Goal: Information Seeking & Learning: Learn about a topic

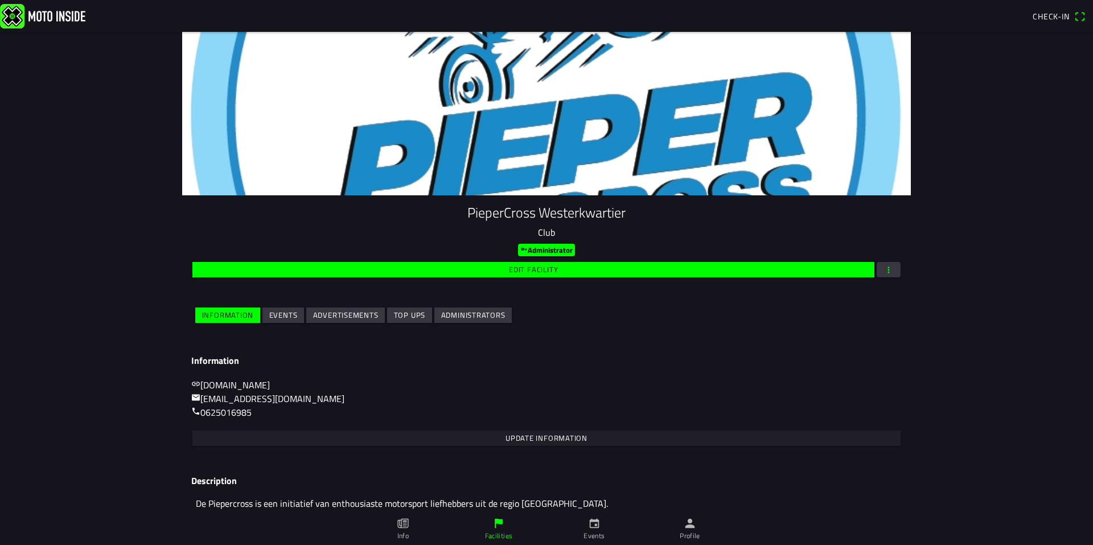
click at [0, 0] on slot "Events" at bounding box center [0, 0] width 0 height 0
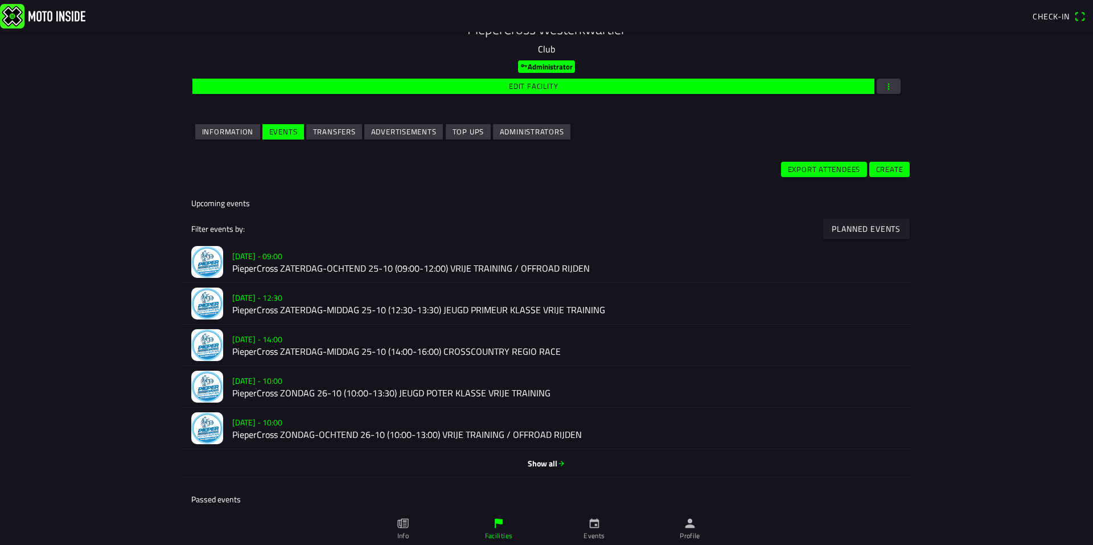
scroll to position [228, 0]
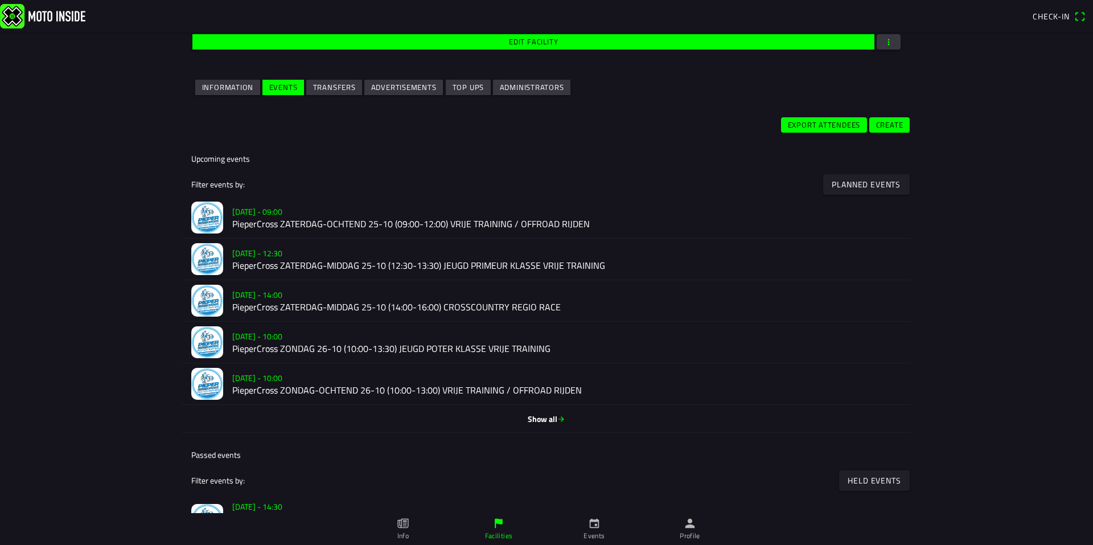
click at [313, 227] on h2 "PieperCross ZATERDAG-OCHTEND 25-10 (09:00-12:00) VRIJE TRAINING / OFFROAD RIJDEN" at bounding box center [567, 224] width 670 height 11
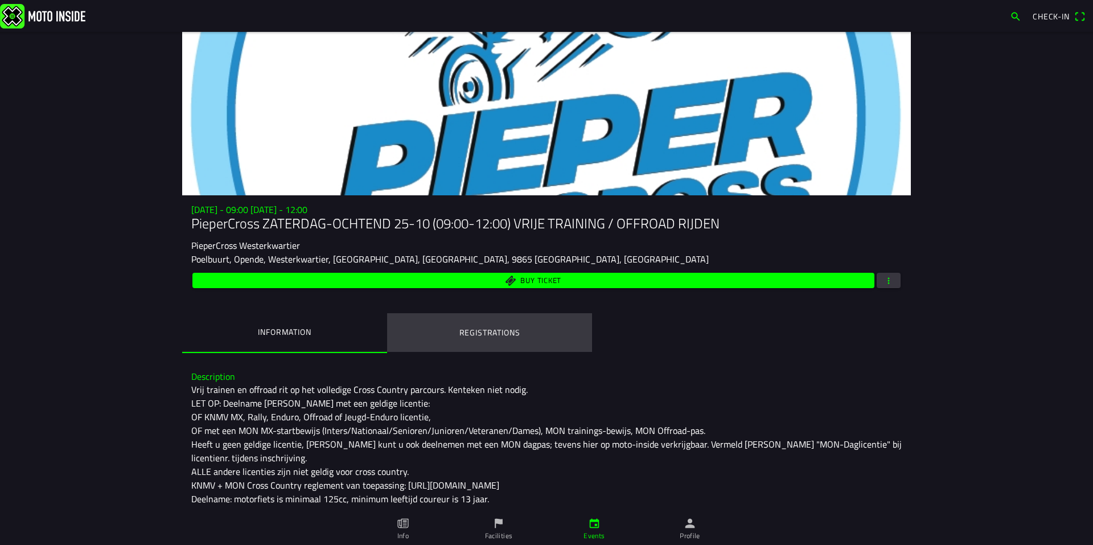
click at [483, 329] on ion-label "Registrations" at bounding box center [489, 332] width 61 height 13
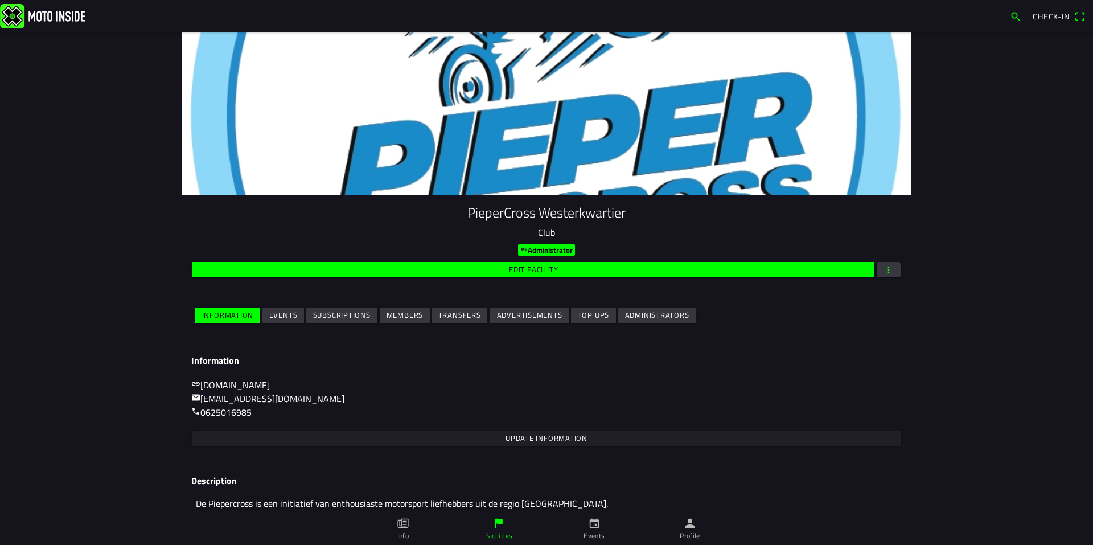
click at [0, 0] on slot "Events" at bounding box center [0, 0] width 0 height 0
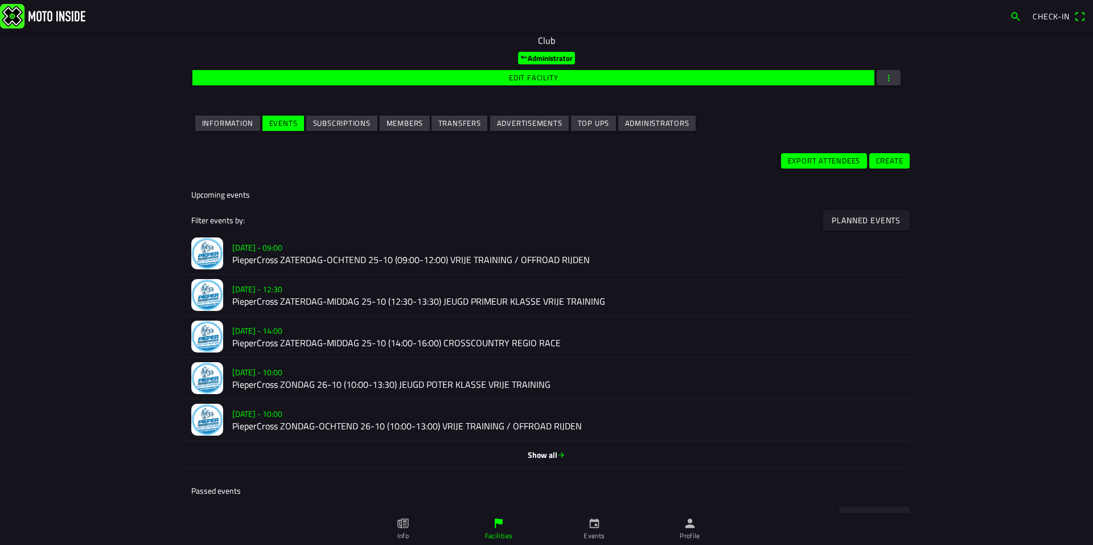
scroll to position [260, 0]
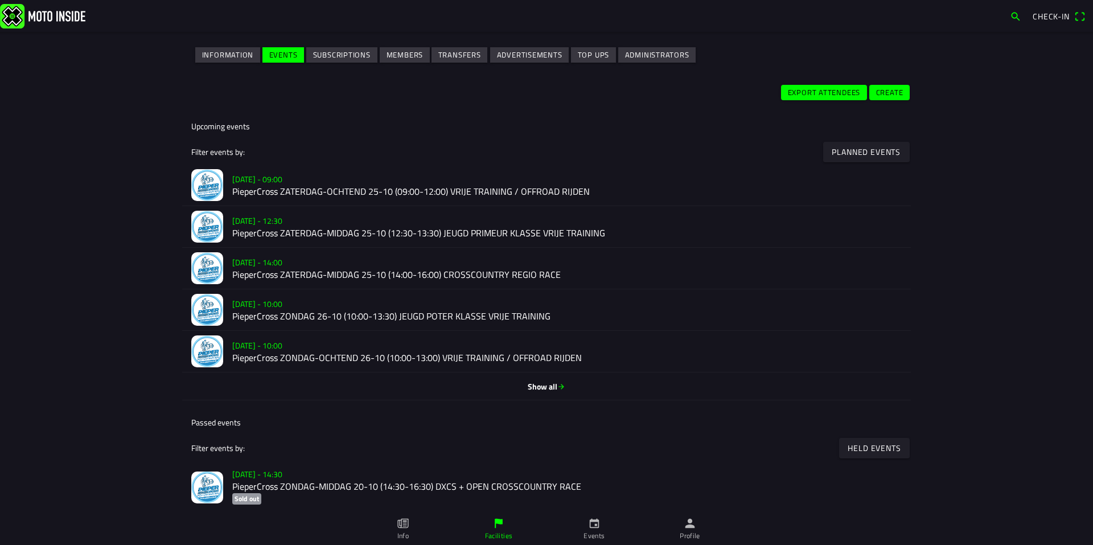
click at [379, 231] on h2 "PieperCross ZATERDAG-MIDDAG 25-10 (12:30-13:30) JEUGD PRIMEUR KLASSE VRIJE TRAI…" at bounding box center [567, 233] width 670 height 11
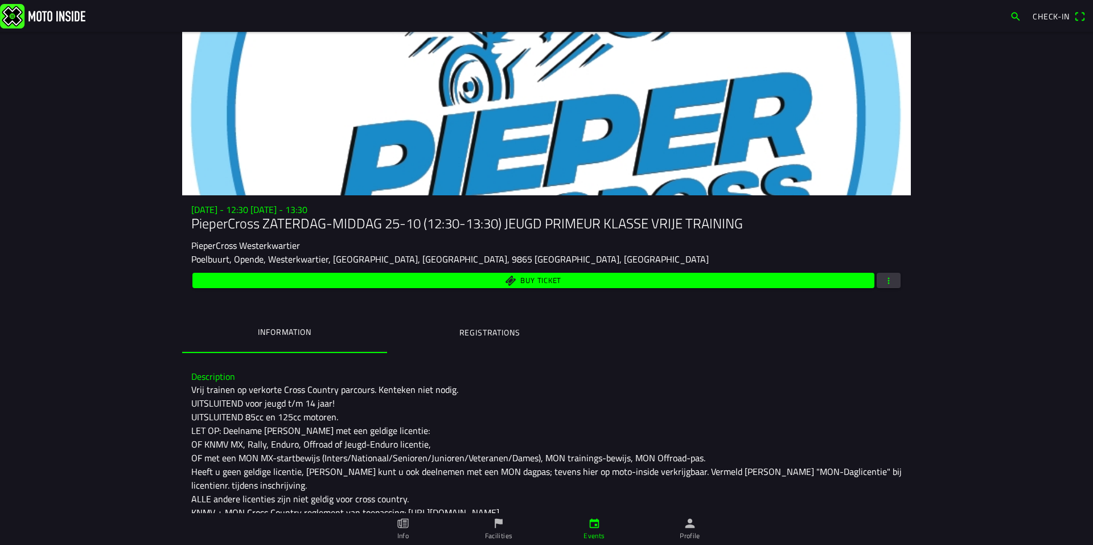
click at [475, 323] on button "Registrations" at bounding box center [489, 332] width 205 height 39
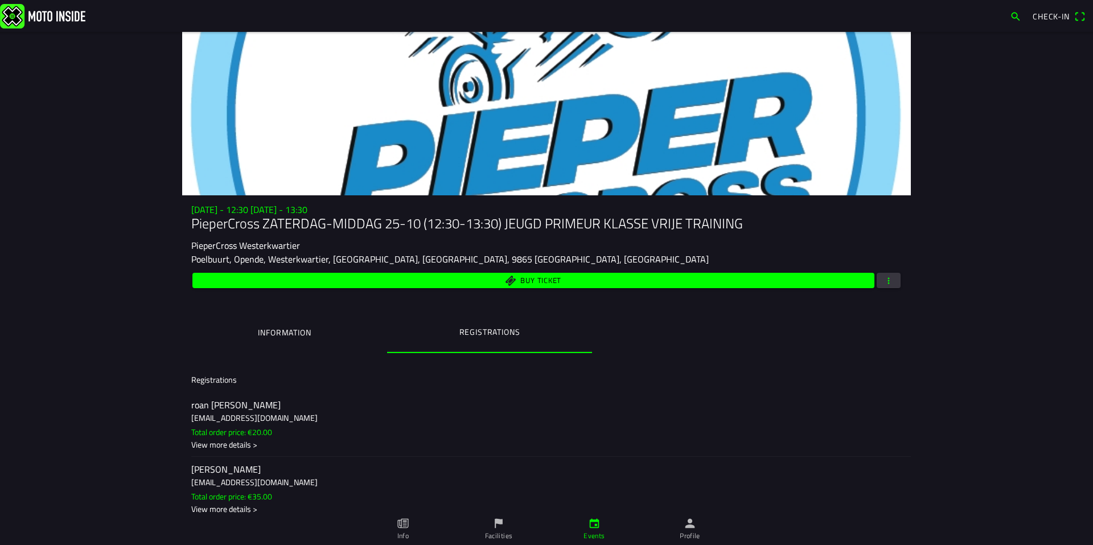
scroll to position [13, 0]
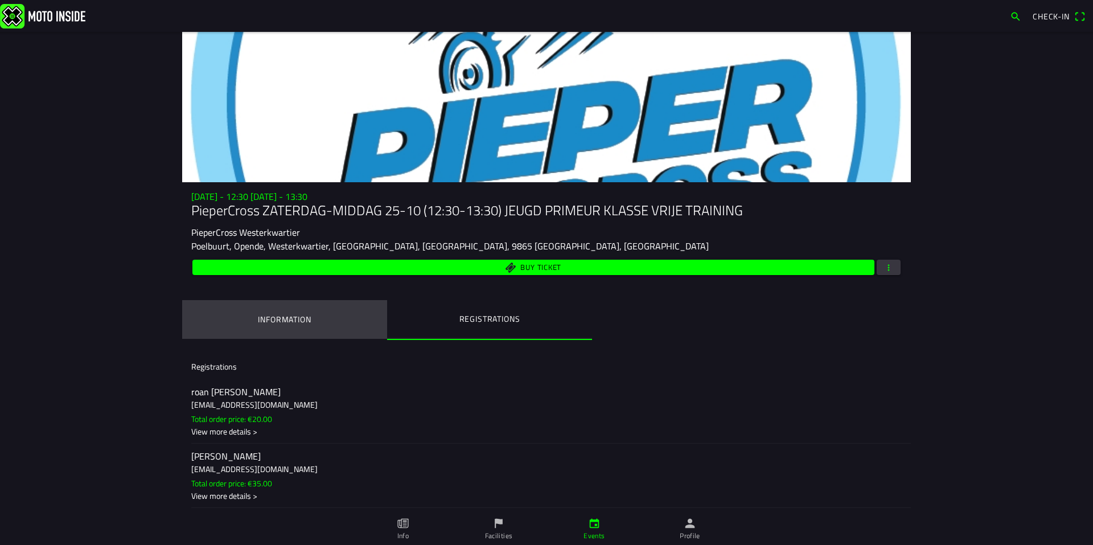
click at [299, 317] on ion-label "Information" at bounding box center [284, 319] width 53 height 13
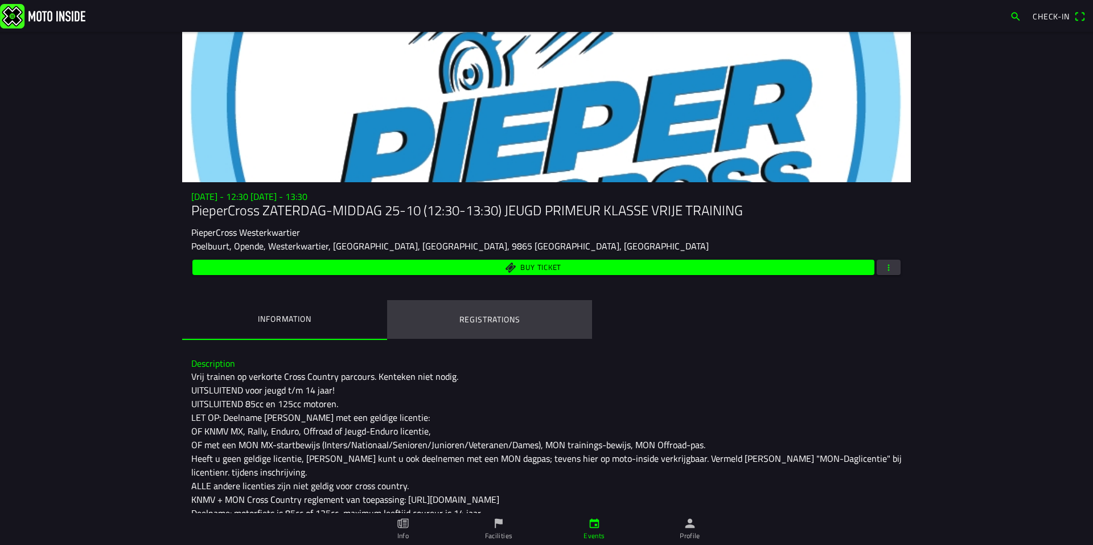
click at [459, 320] on ion-label "Registrations" at bounding box center [489, 319] width 61 height 13
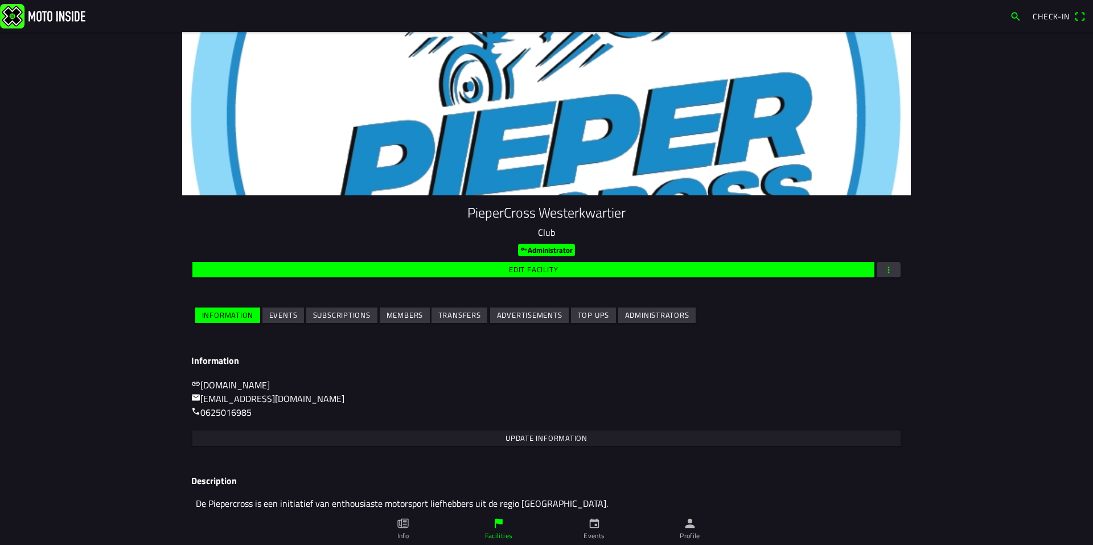
click at [280, 309] on span "Events" at bounding box center [283, 314] width 28 height 15
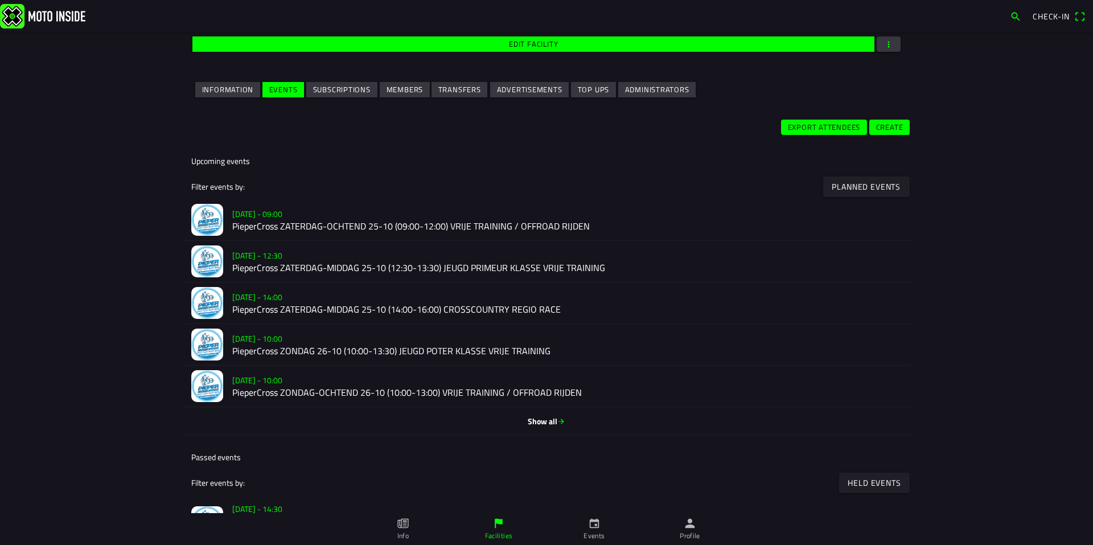
scroll to position [228, 0]
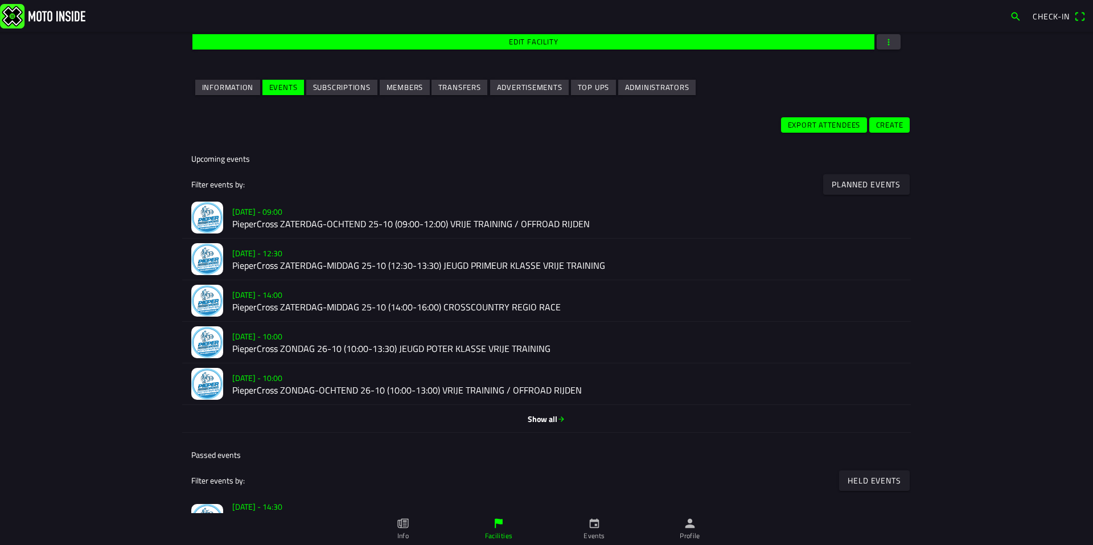
click at [280, 309] on h2 "PieperCross ZATERDAG-MIDDAG 25-10 (14:00-16:00) CROSSCOUNTRY REGIO RACE" at bounding box center [567, 307] width 670 height 11
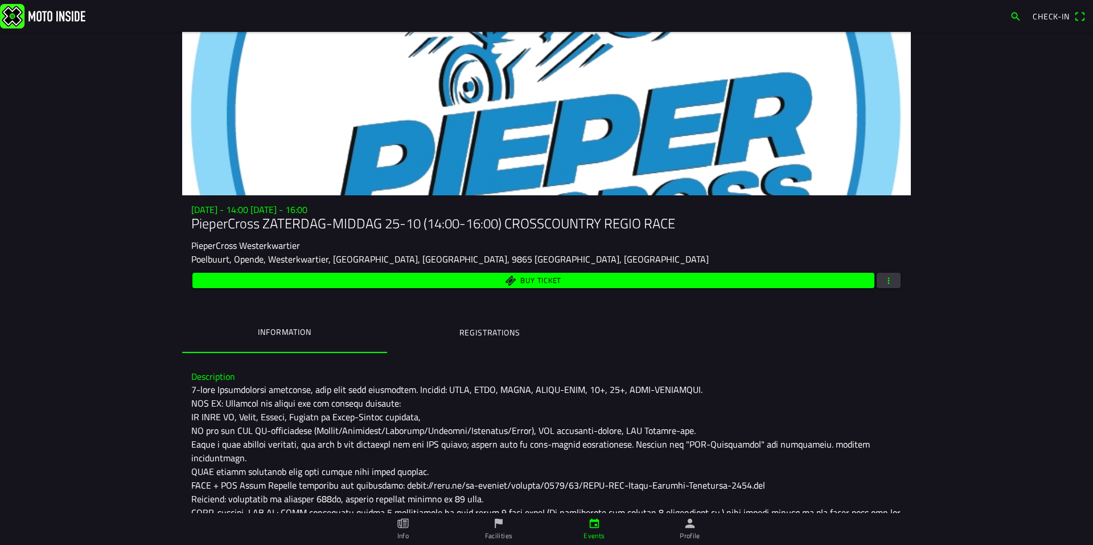
click at [482, 319] on button "Registrations" at bounding box center [489, 332] width 205 height 39
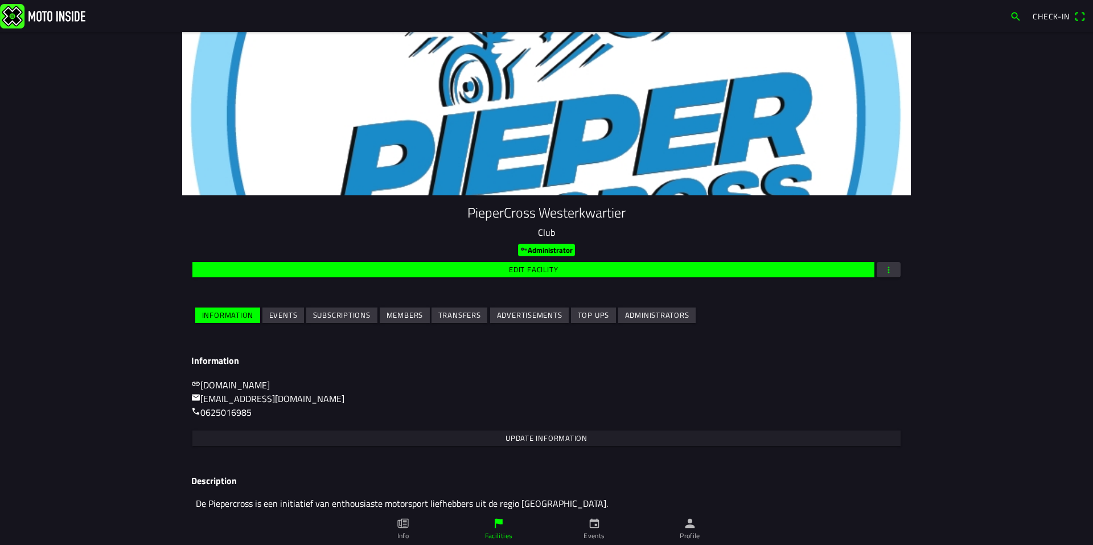
click at [275, 306] on ion-col "Events" at bounding box center [283, 315] width 44 height 20
click at [0, 0] on slot "Events" at bounding box center [0, 0] width 0 height 0
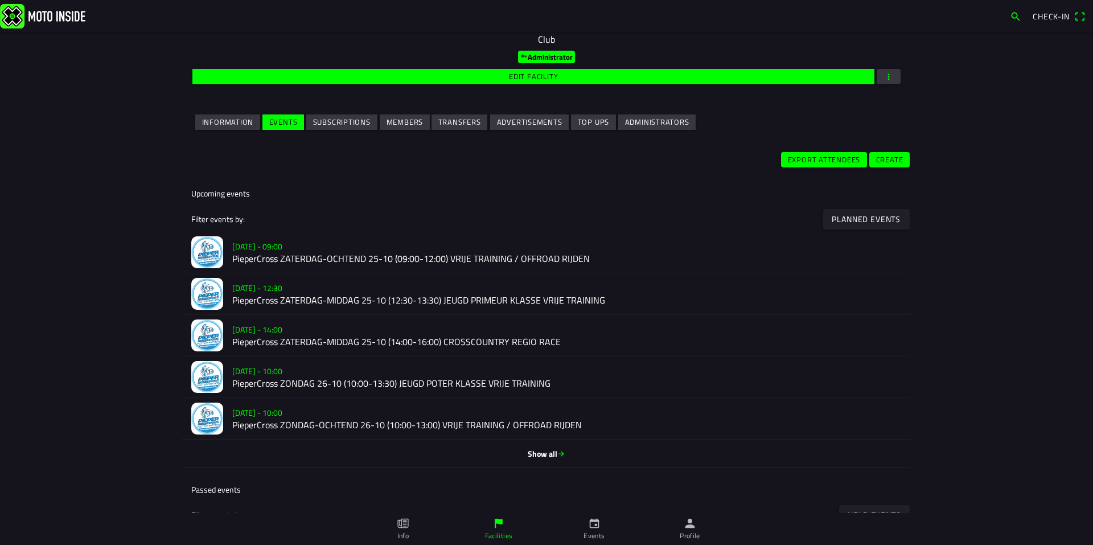
scroll to position [212, 0]
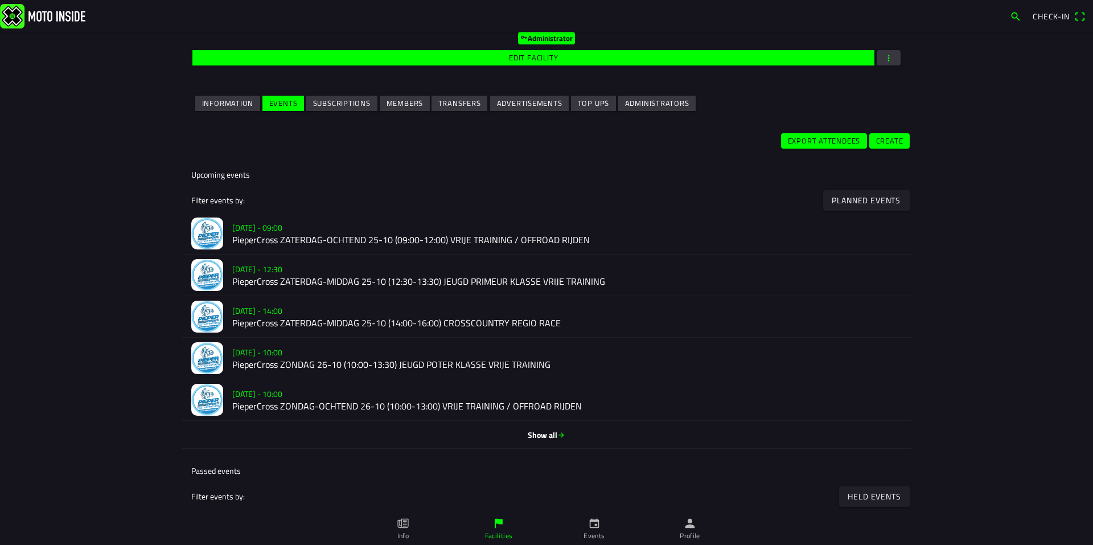
click at [0, 0] on slot "Su 26 Oct - 10:00" at bounding box center [0, 0] width 0 height 0
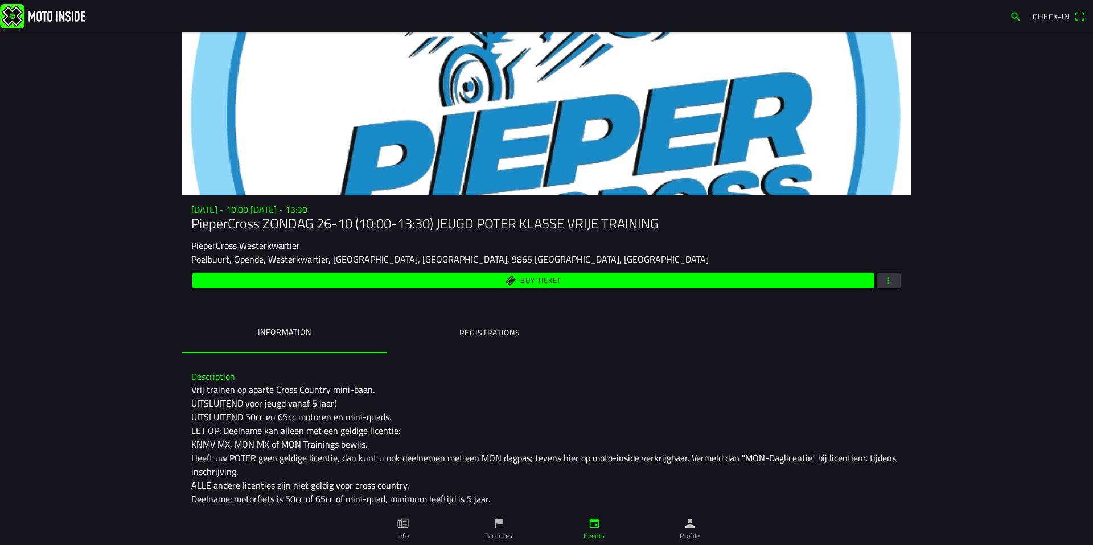
click at [500, 335] on ion-label "Registrations" at bounding box center [489, 332] width 61 height 13
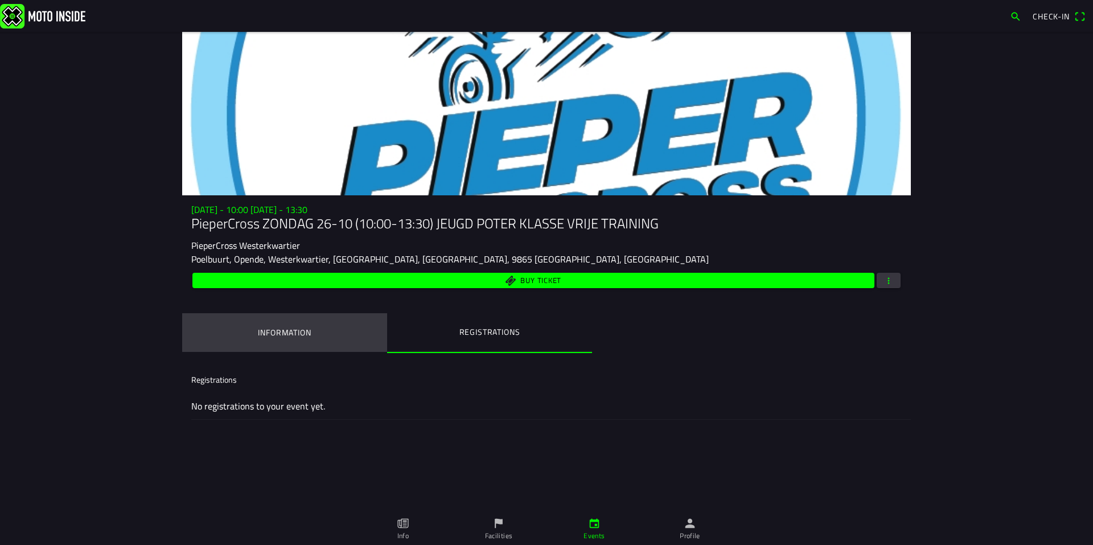
click at [302, 330] on ion-label "Information" at bounding box center [284, 332] width 53 height 13
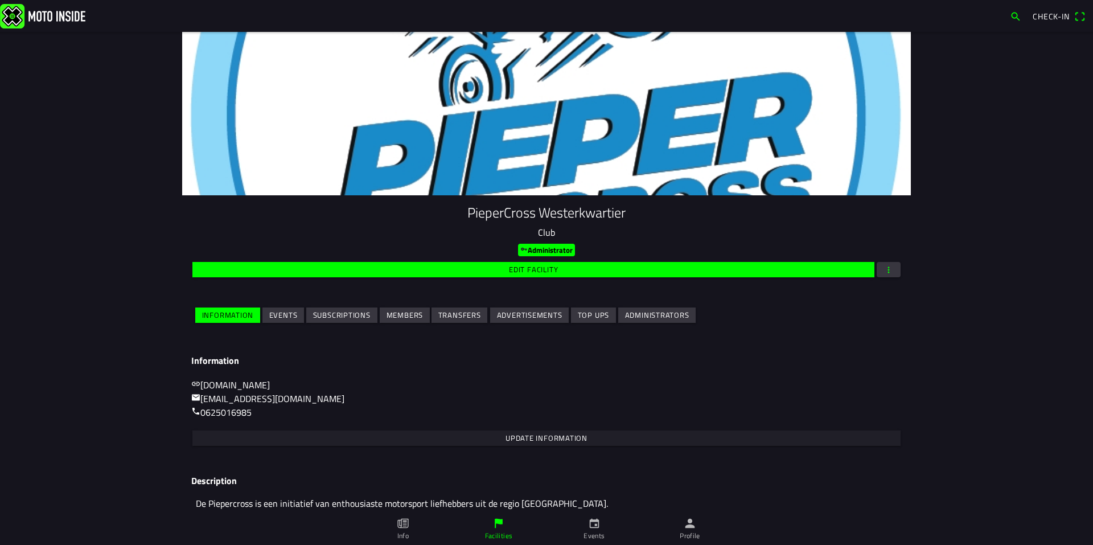
click at [0, 0] on slot "Events" at bounding box center [0, 0] width 0 height 0
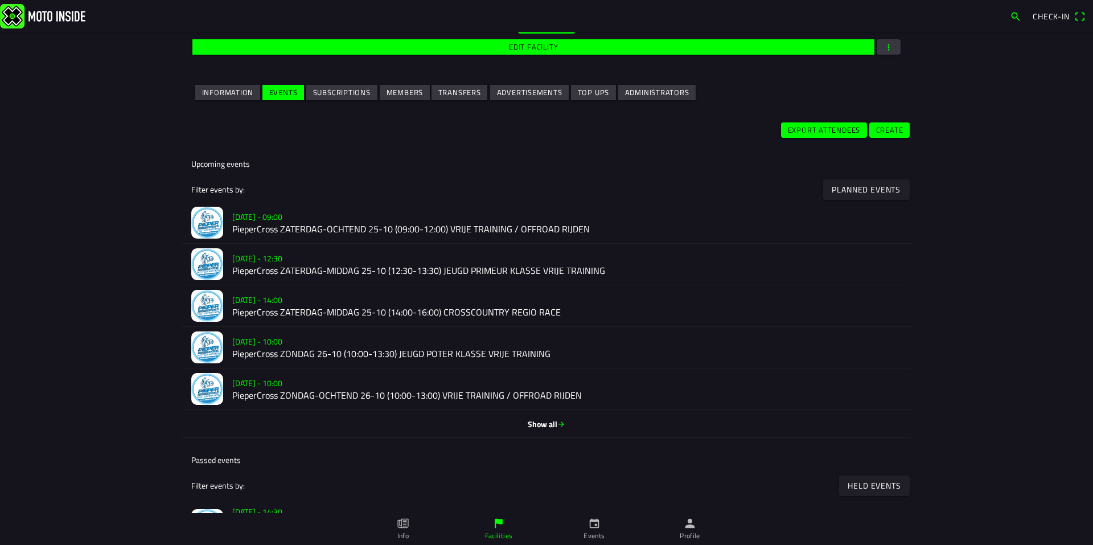
scroll to position [228, 0]
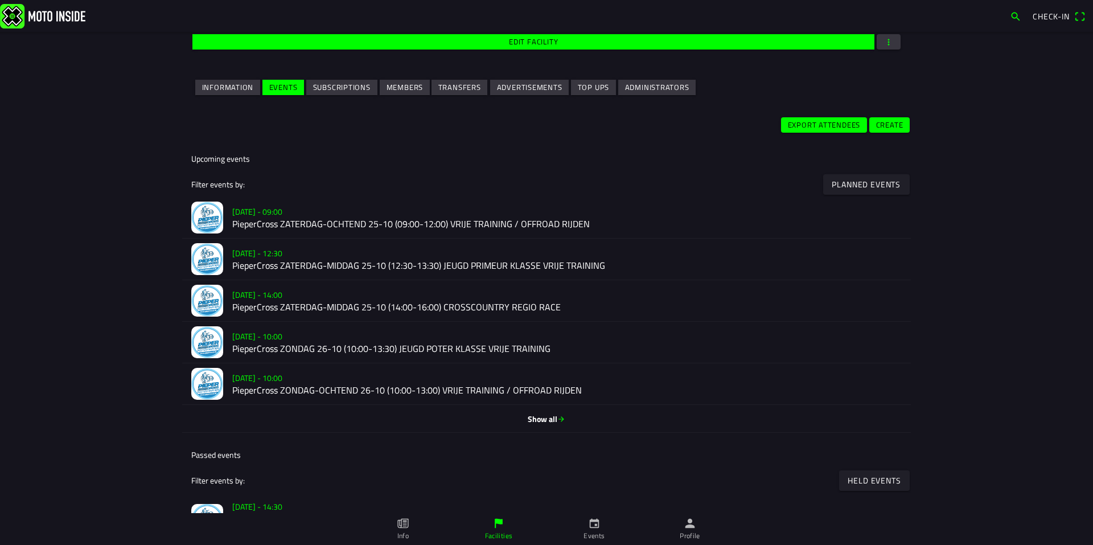
click at [316, 383] on h3 "Su 26 Oct - 10:00" at bounding box center [567, 378] width 670 height 12
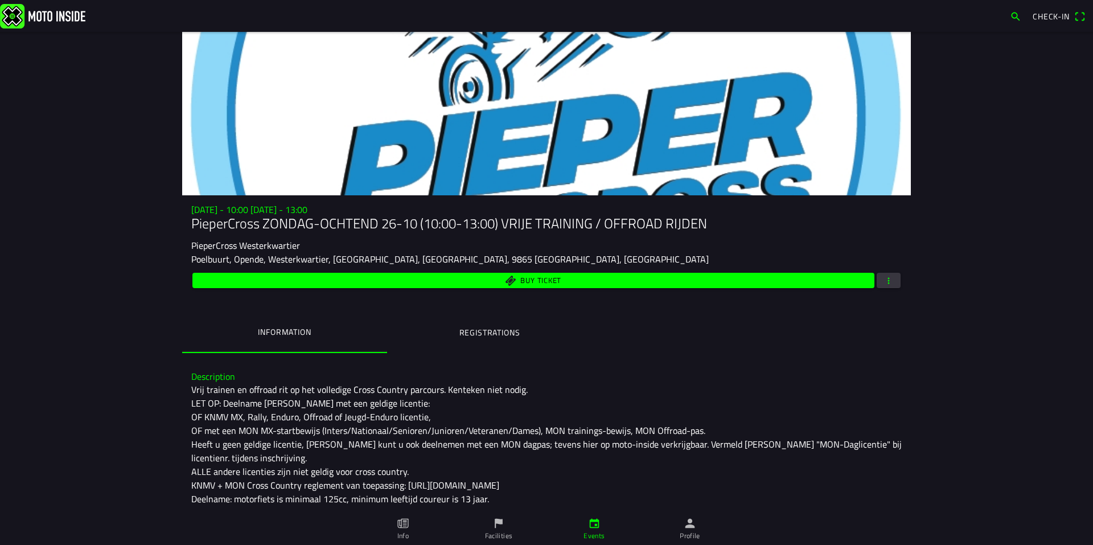
click at [473, 334] on ion-label "Registrations" at bounding box center [489, 332] width 61 height 13
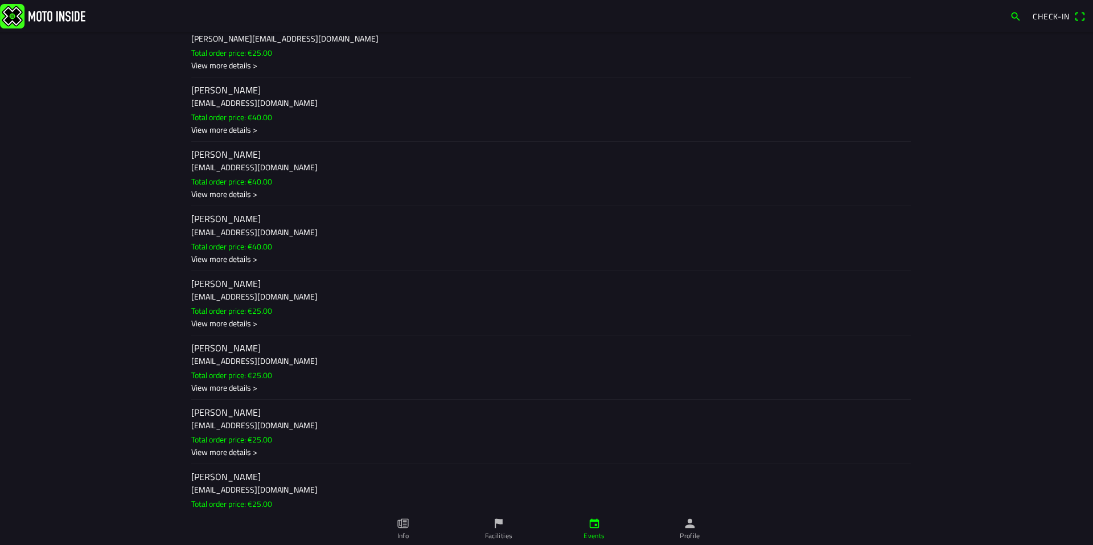
scroll to position [626, 0]
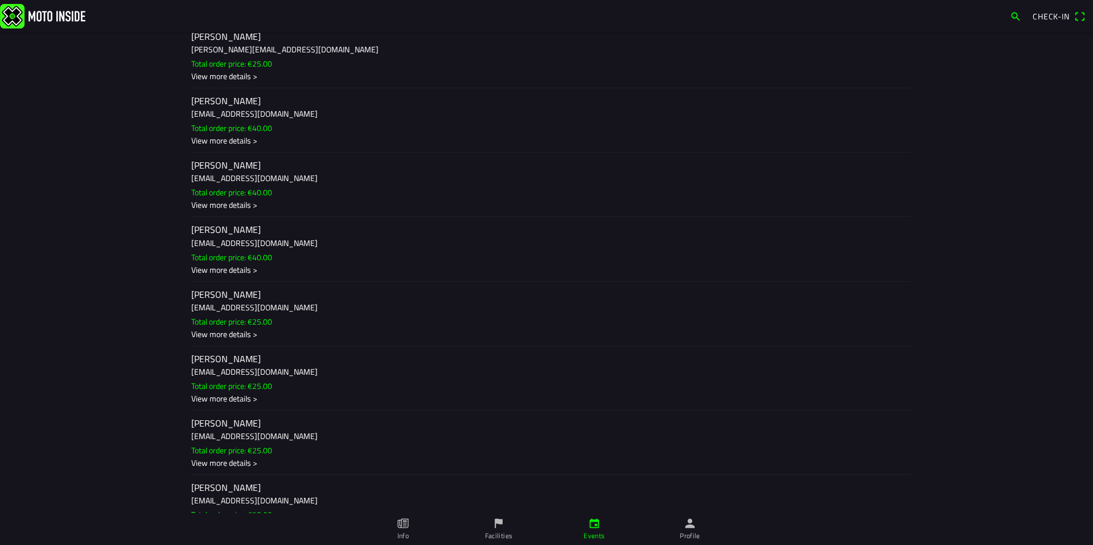
click at [237, 137] on div "View more details >" at bounding box center [546, 141] width 711 height 12
click at [237, 137] on ion-backdrop at bounding box center [546, 272] width 1093 height 545
click at [247, 205] on div "View more details >" at bounding box center [546, 205] width 711 height 12
click at [247, 205] on ion-backdrop at bounding box center [546, 272] width 1093 height 545
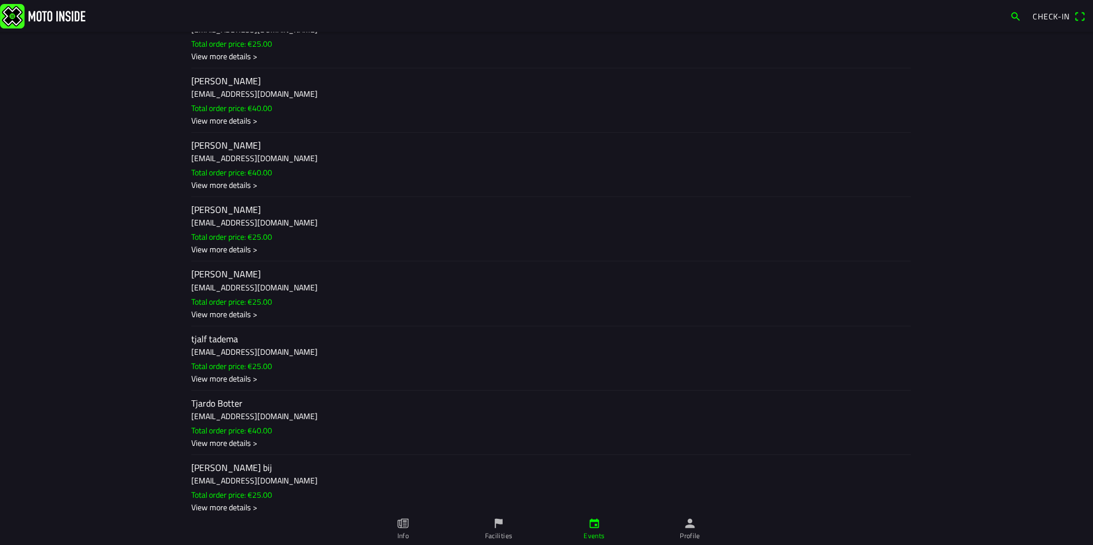
scroll to position [1302, 0]
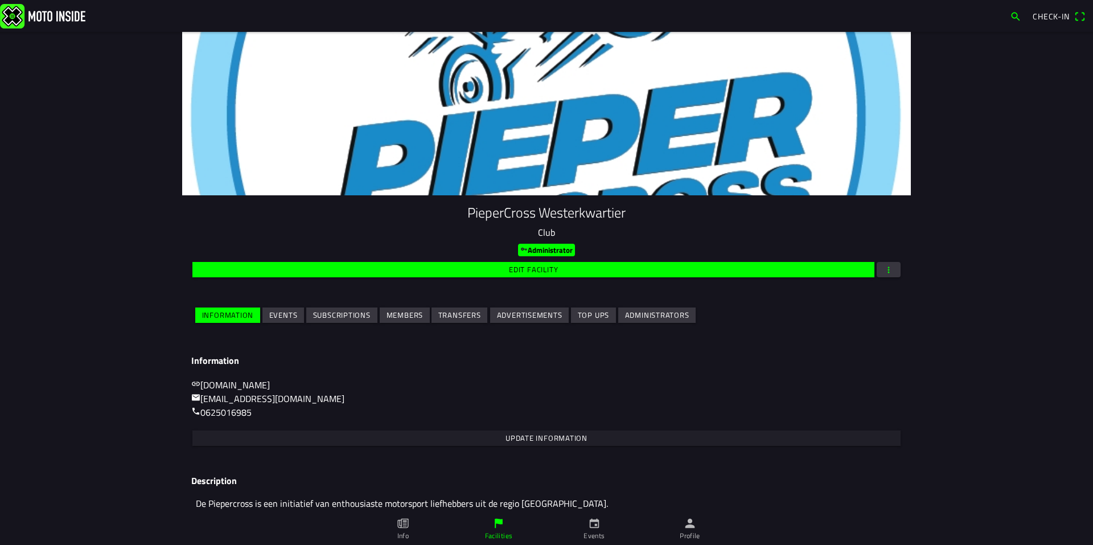
click at [0, 0] on slot "Events" at bounding box center [0, 0] width 0 height 0
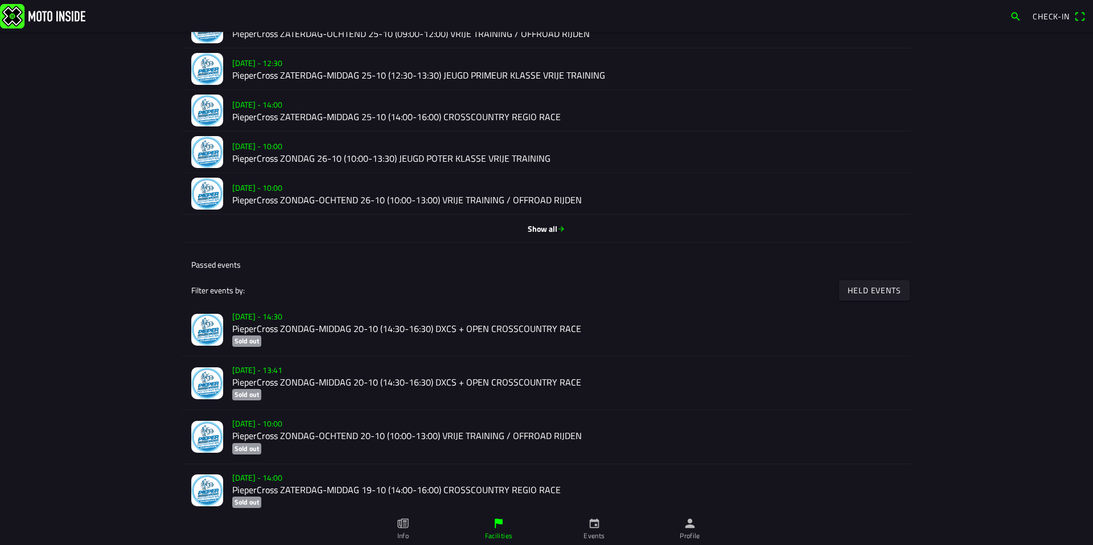
scroll to position [496, 0]
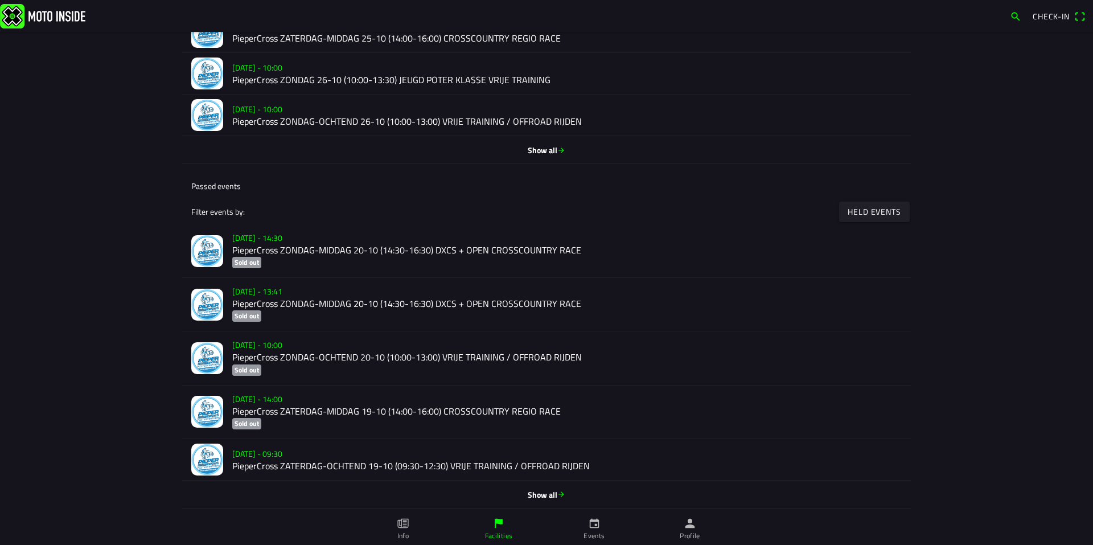
click at [529, 144] on span "Show all" at bounding box center [546, 150] width 711 height 12
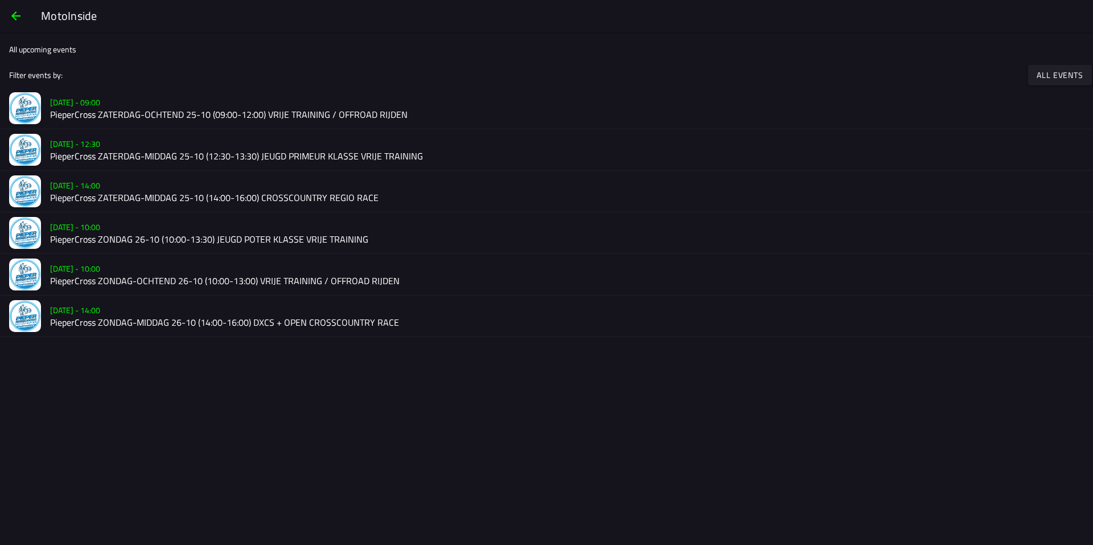
click at [286, 323] on h2 "PieperCross ZONDAG-MIDDAG 26-10 (14:00-16:00) DXCS + OPEN CROSSCOUNTRY RACE" at bounding box center [567, 322] width 1034 height 11
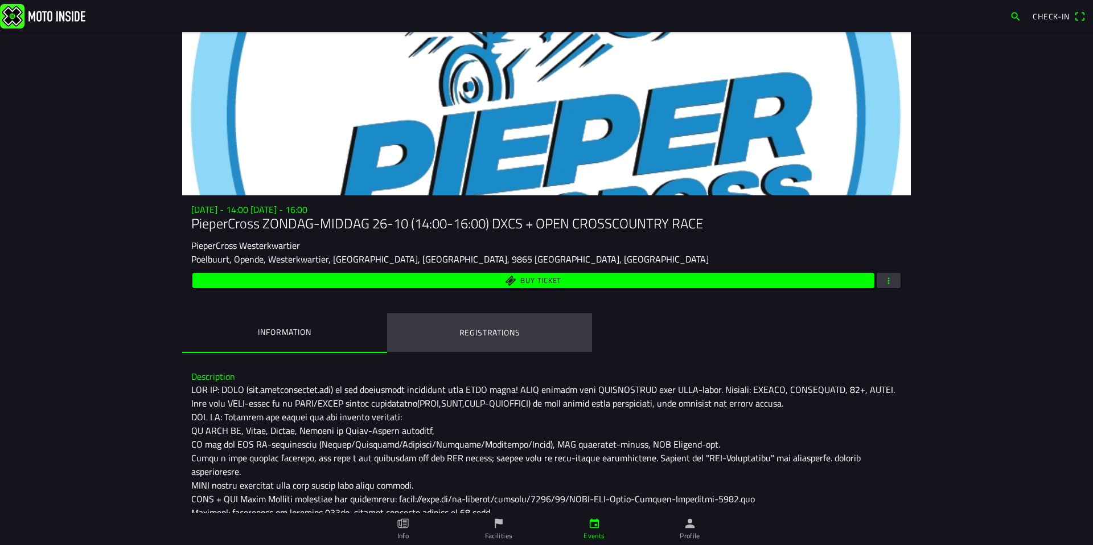
click at [467, 335] on ion-label "Registrations" at bounding box center [489, 332] width 61 height 13
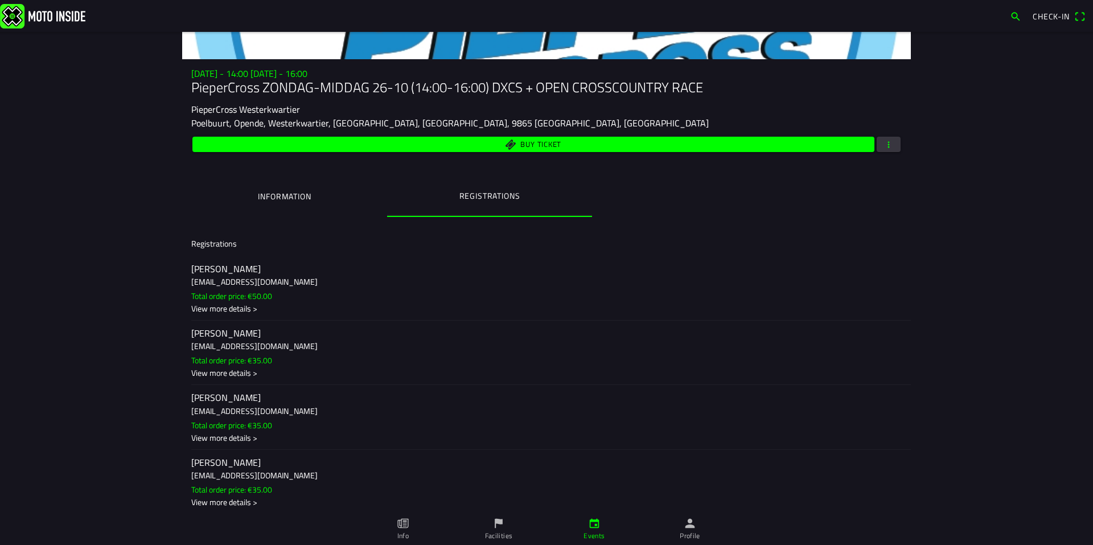
scroll to position [142, 0]
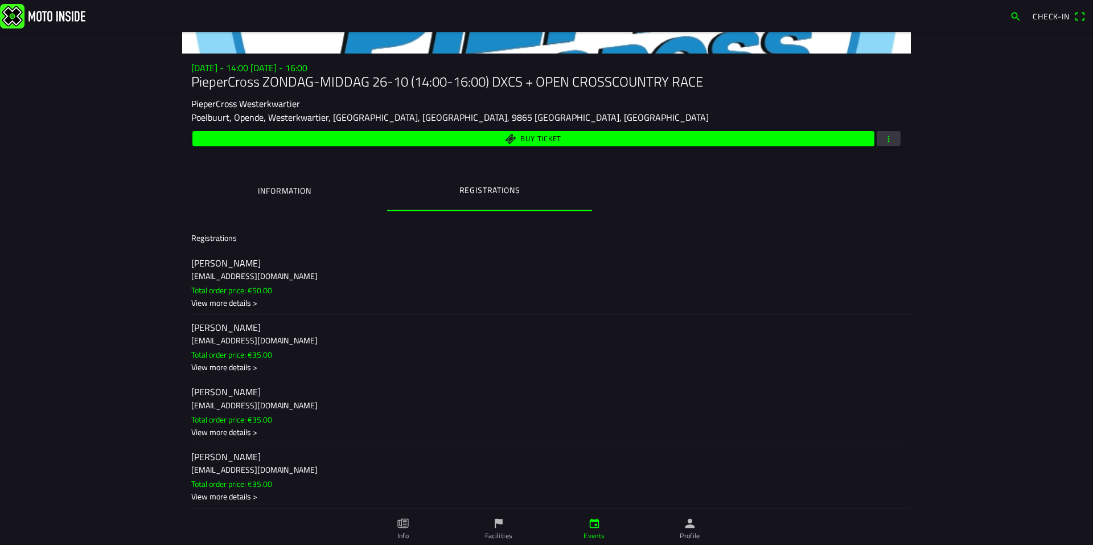
click at [245, 282] on ion-label "colin bekema colinbekema@icloud.com Total order price: €50.00 View more details…" at bounding box center [546, 283] width 711 height 52
click at [245, 282] on ion-backdrop at bounding box center [546, 272] width 1093 height 545
click at [241, 335] on h3 "dennisborger500@gmail.com" at bounding box center [546, 341] width 711 height 12
click at [241, 335] on ion-backdrop at bounding box center [546, 272] width 1093 height 545
click at [233, 338] on h3 "dennisborger500@gmail.com" at bounding box center [546, 341] width 711 height 12
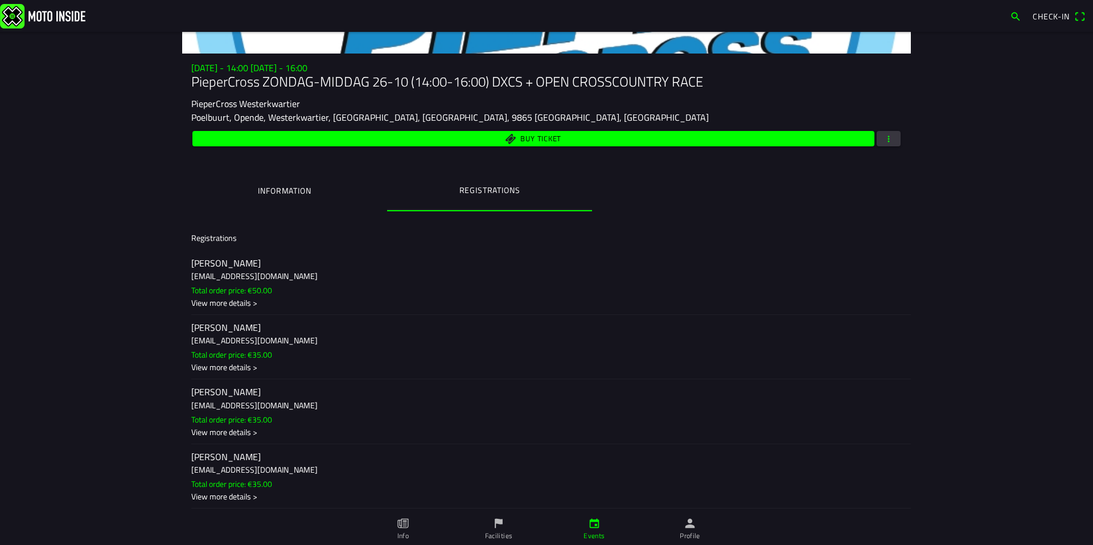
click at [233, 338] on ion-backdrop at bounding box center [546, 272] width 1093 height 545
click at [223, 398] on h2 "gerard luders" at bounding box center [546, 392] width 711 height 11
click at [223, 397] on ion-backdrop at bounding box center [546, 272] width 1093 height 545
click at [219, 464] on h3 "mikabekema@icloud.com" at bounding box center [546, 469] width 711 height 12
click at [219, 463] on ion-backdrop at bounding box center [546, 272] width 1093 height 545
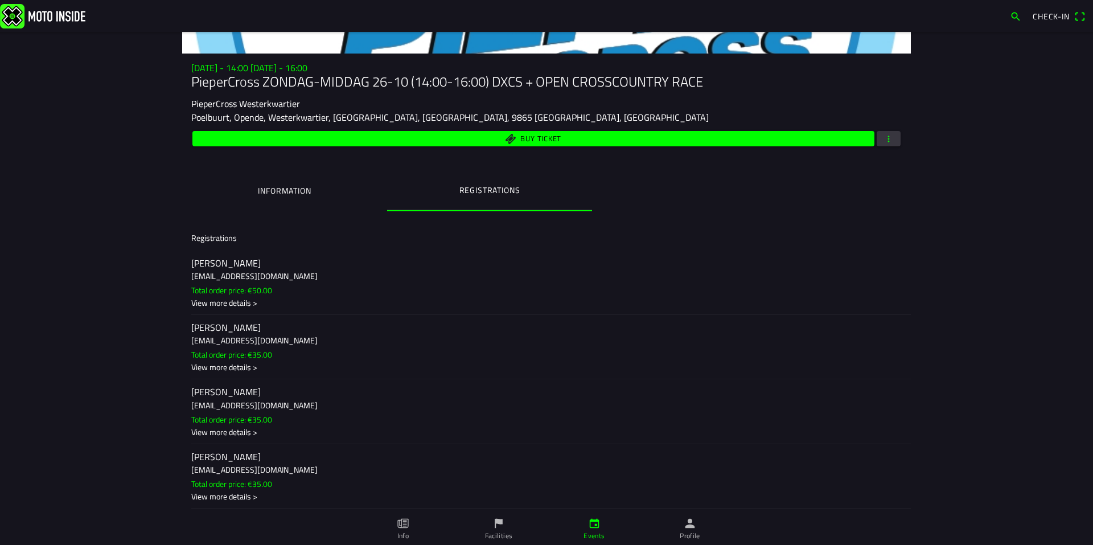
click at [251, 296] on ion-text "Total order price: €50.00" at bounding box center [231, 291] width 81 height 12
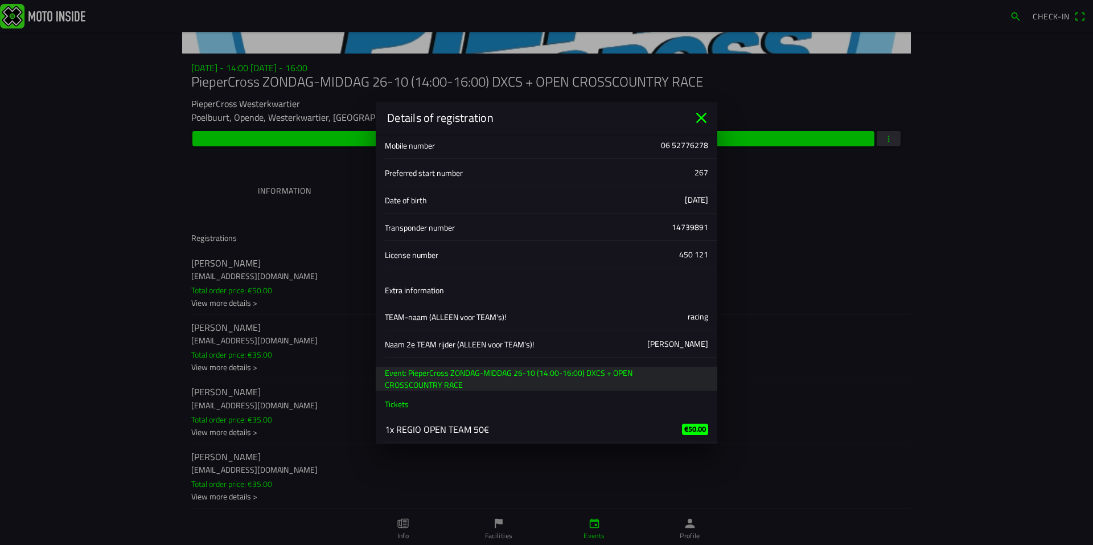
scroll to position [120, 0]
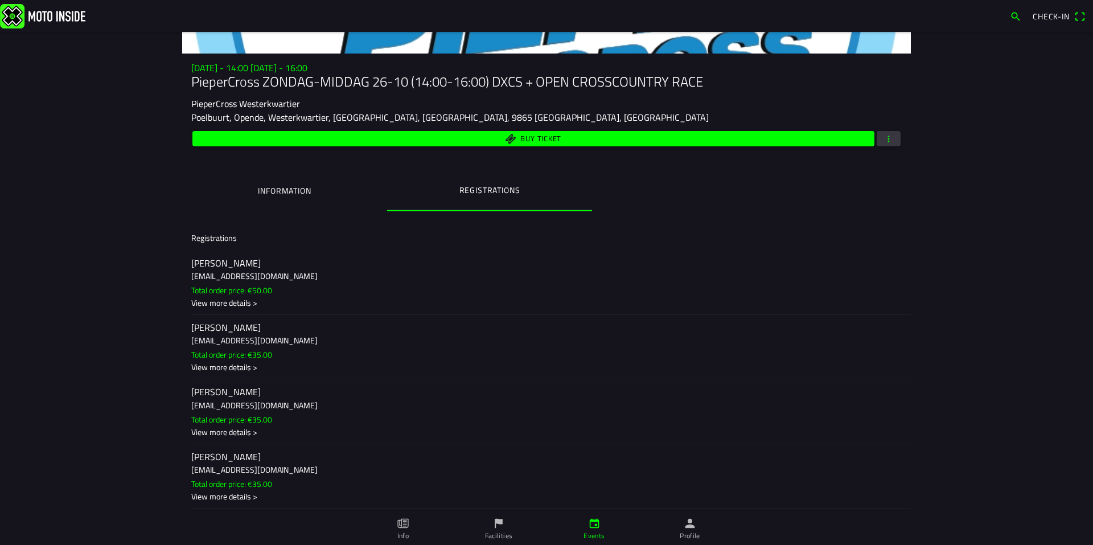
click at [216, 272] on ion-backdrop at bounding box center [546, 272] width 1093 height 545
click at [280, 184] on ion-label "Information" at bounding box center [284, 190] width 53 height 13
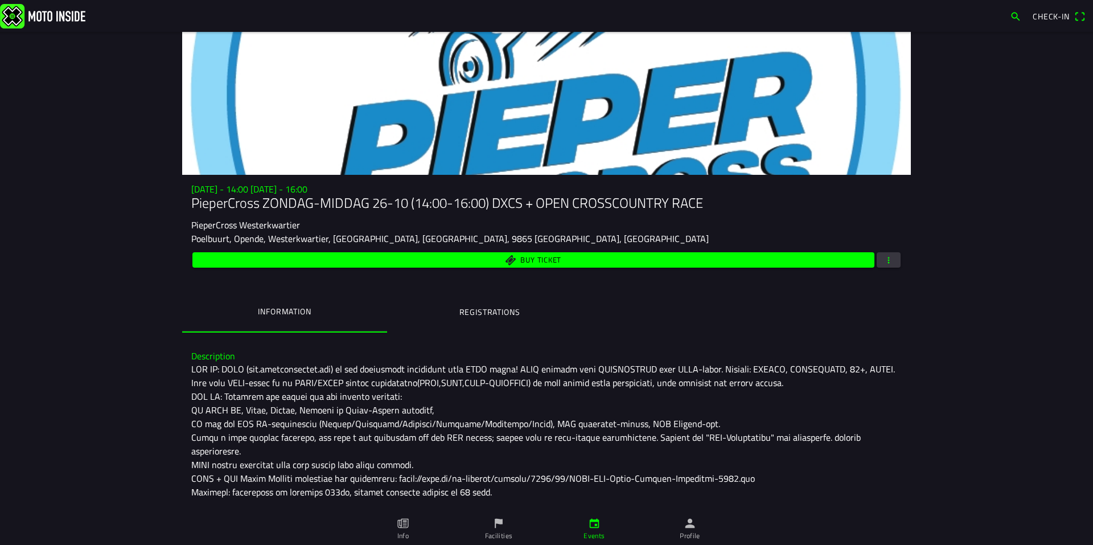
scroll to position [0, 0]
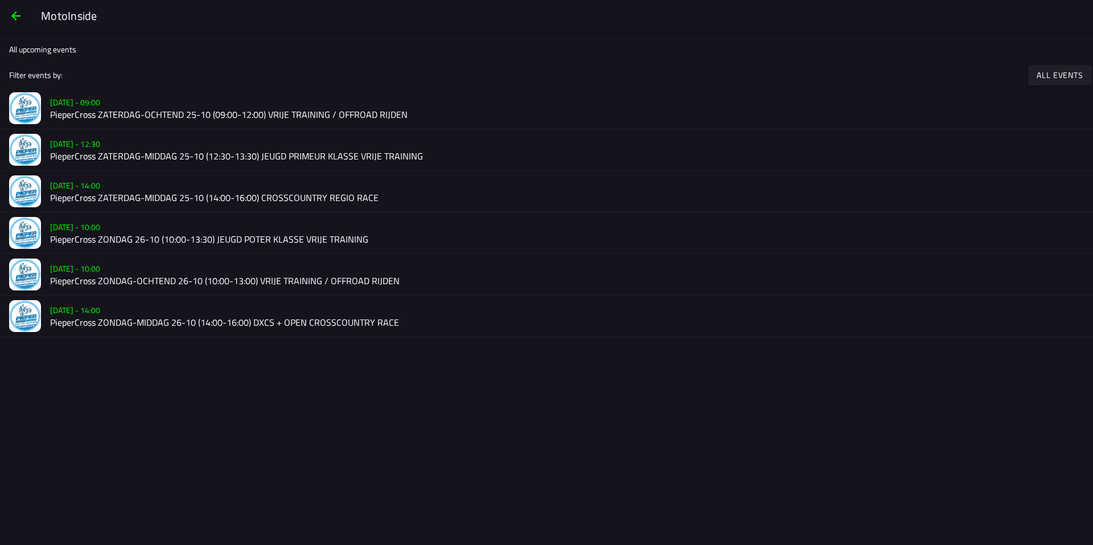
click at [0, 0] on slot "MotoInside" at bounding box center [0, 0] width 0 height 0
click at [11, 15] on span "button" at bounding box center [16, 15] width 14 height 27
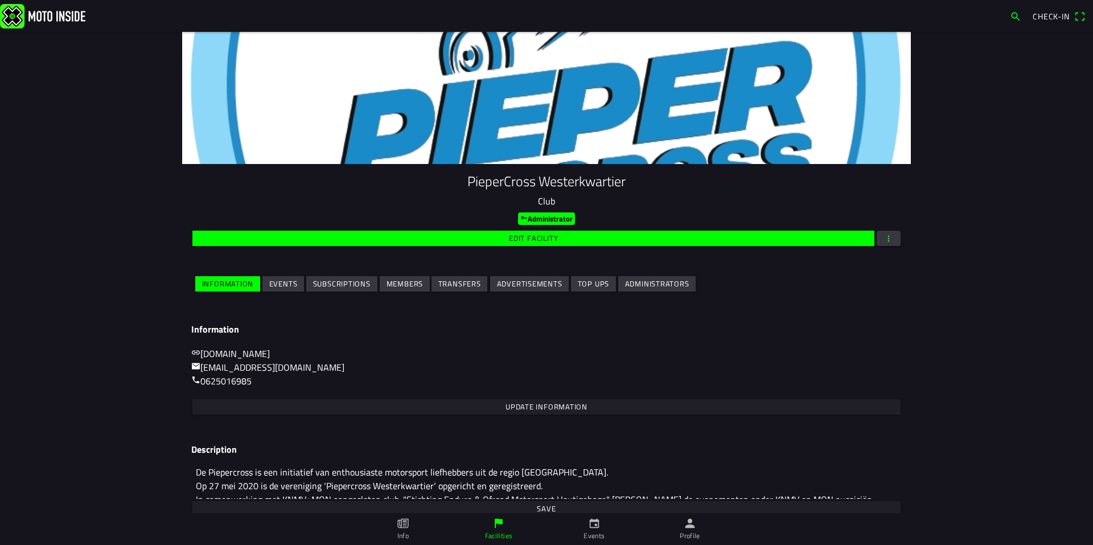
scroll to position [46, 0]
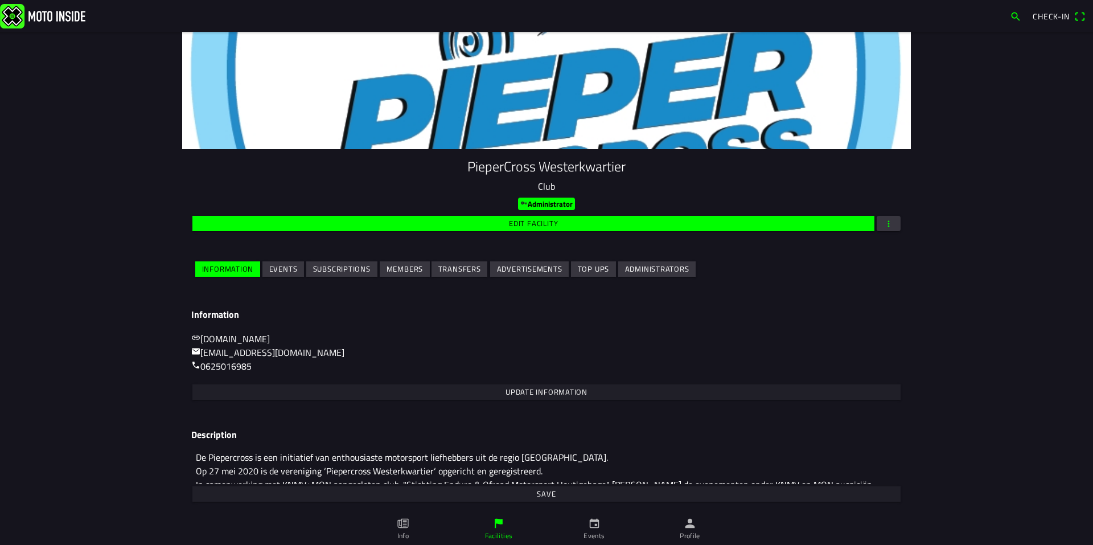
click at [0, 0] on slot "Events" at bounding box center [0, 0] width 0 height 0
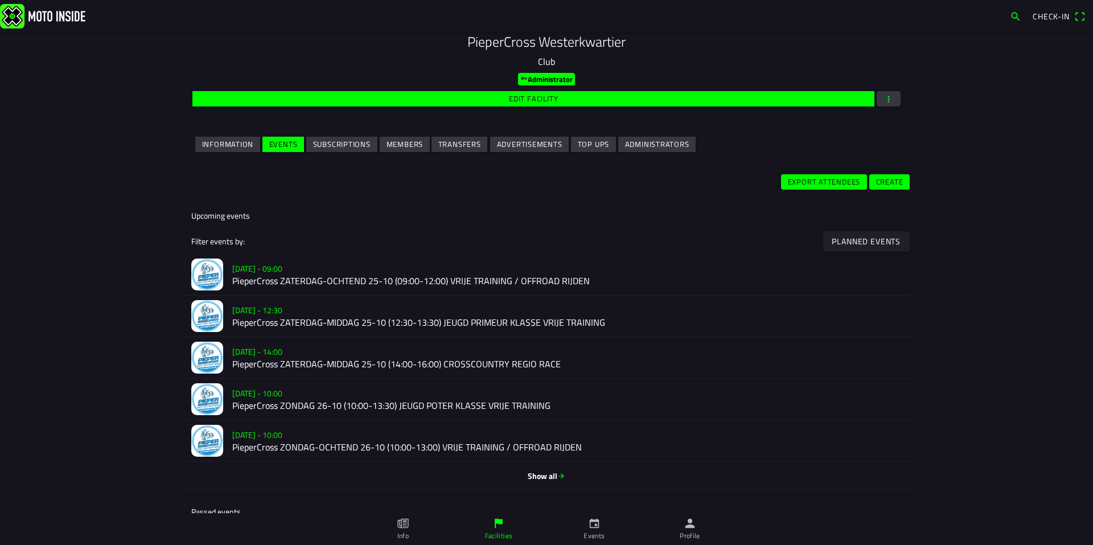
scroll to position [0, 0]
